Goal: Register for event/course

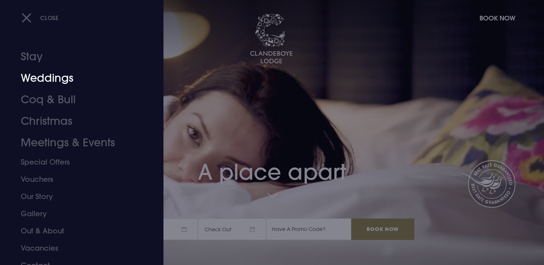
click at [55, 80] on link "Weddings" at bounding box center [77, 78] width 113 height 22
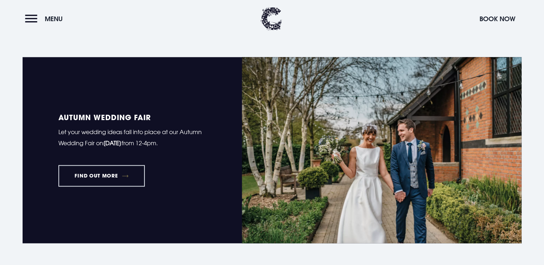
scroll to position [488, 0]
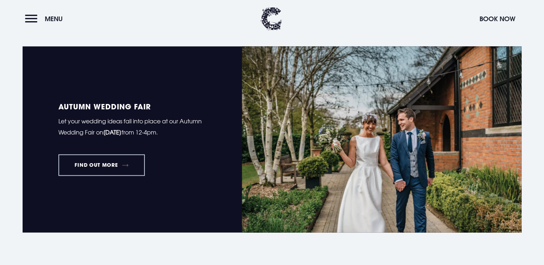
click at [107, 163] on link "FIND OUT MORE" at bounding box center [101, 165] width 86 height 22
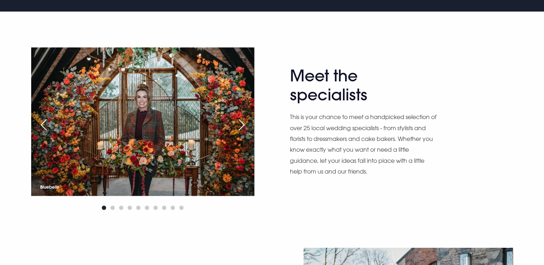
scroll to position [430, 0]
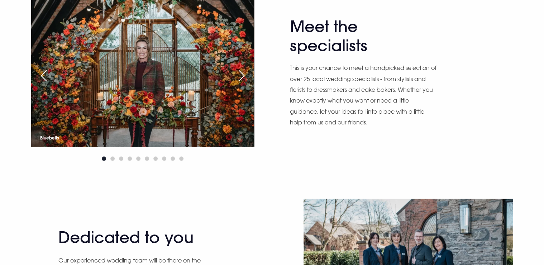
click at [244, 75] on div "Next slide" at bounding box center [242, 76] width 18 height 16
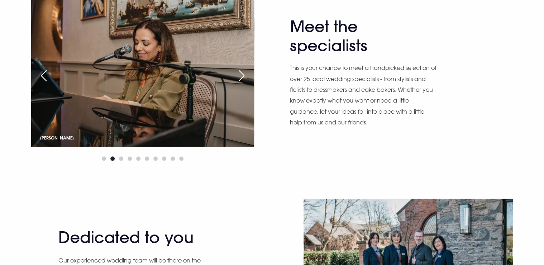
click at [244, 75] on div "Next slide" at bounding box center [242, 76] width 18 height 16
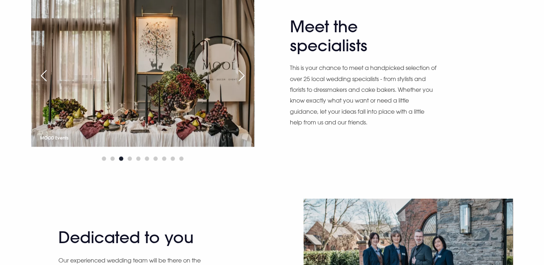
click at [244, 75] on div "Next slide" at bounding box center [242, 76] width 18 height 16
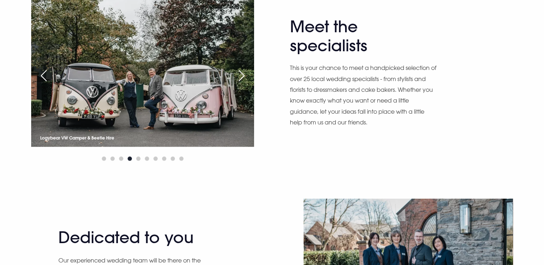
click at [244, 75] on div "Next slide" at bounding box center [242, 76] width 18 height 16
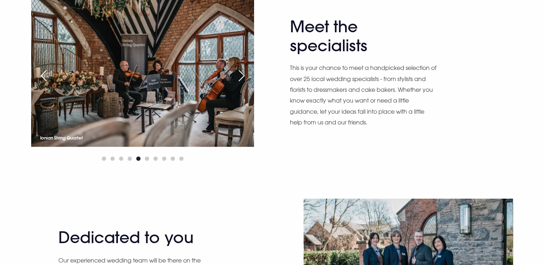
click at [244, 75] on div "Next slide" at bounding box center [242, 76] width 18 height 16
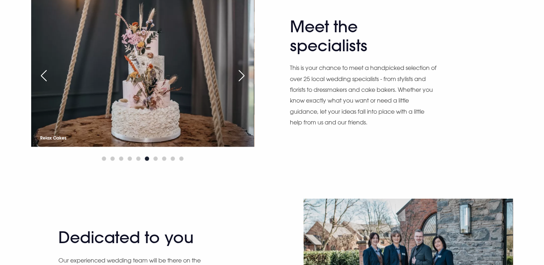
click at [244, 75] on div "Next slide" at bounding box center [242, 76] width 18 height 16
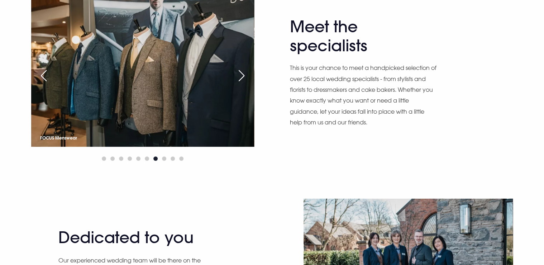
click at [244, 75] on div "Next slide" at bounding box center [242, 76] width 18 height 16
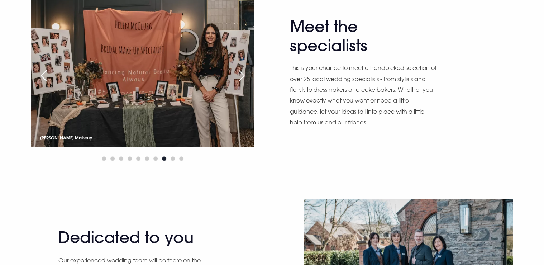
click at [244, 75] on div "Next slide" at bounding box center [242, 76] width 18 height 16
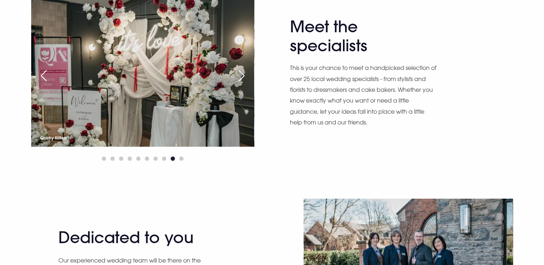
click at [244, 75] on div "Next slide" at bounding box center [242, 76] width 18 height 16
